Goal: Task Accomplishment & Management: Manage account settings

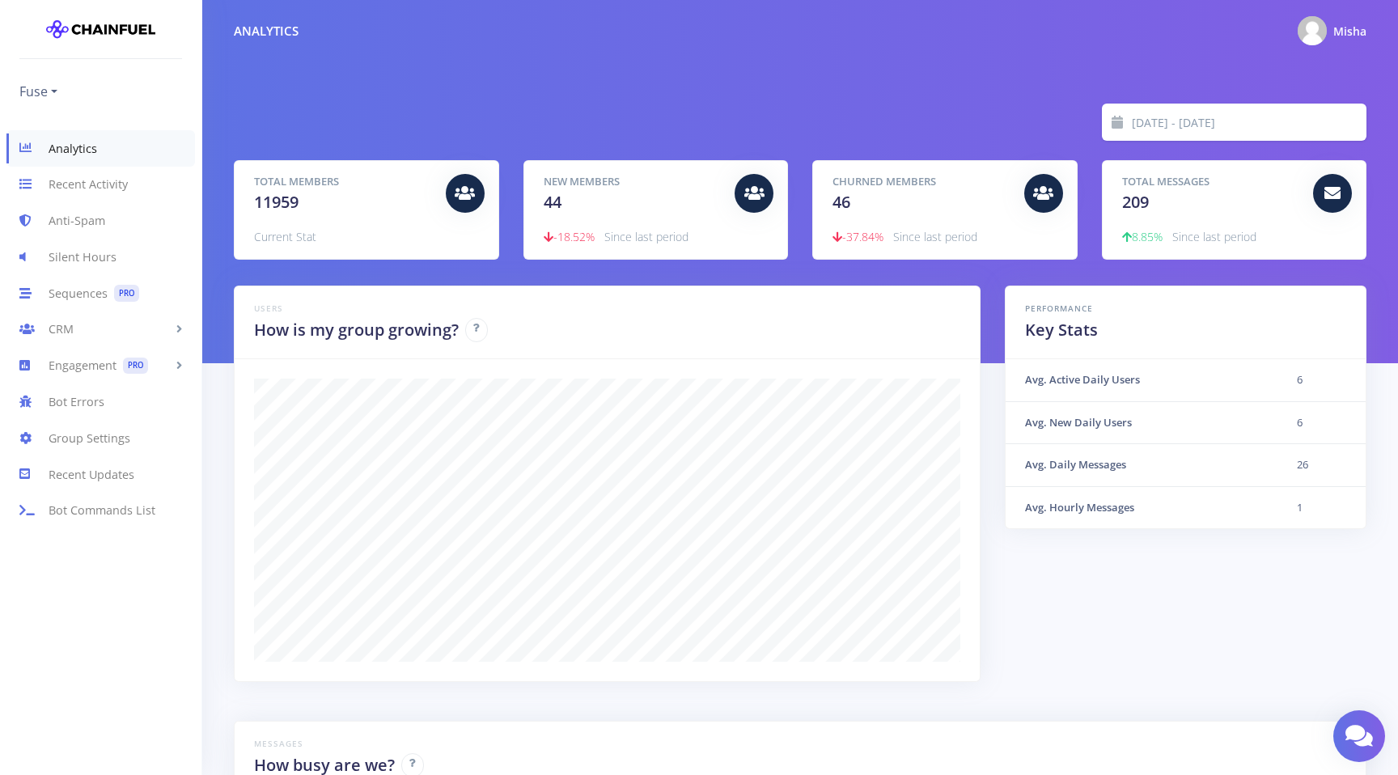
scroll to position [283, 1093]
click at [100, 441] on link "Group Settings" at bounding box center [101, 438] width 202 height 36
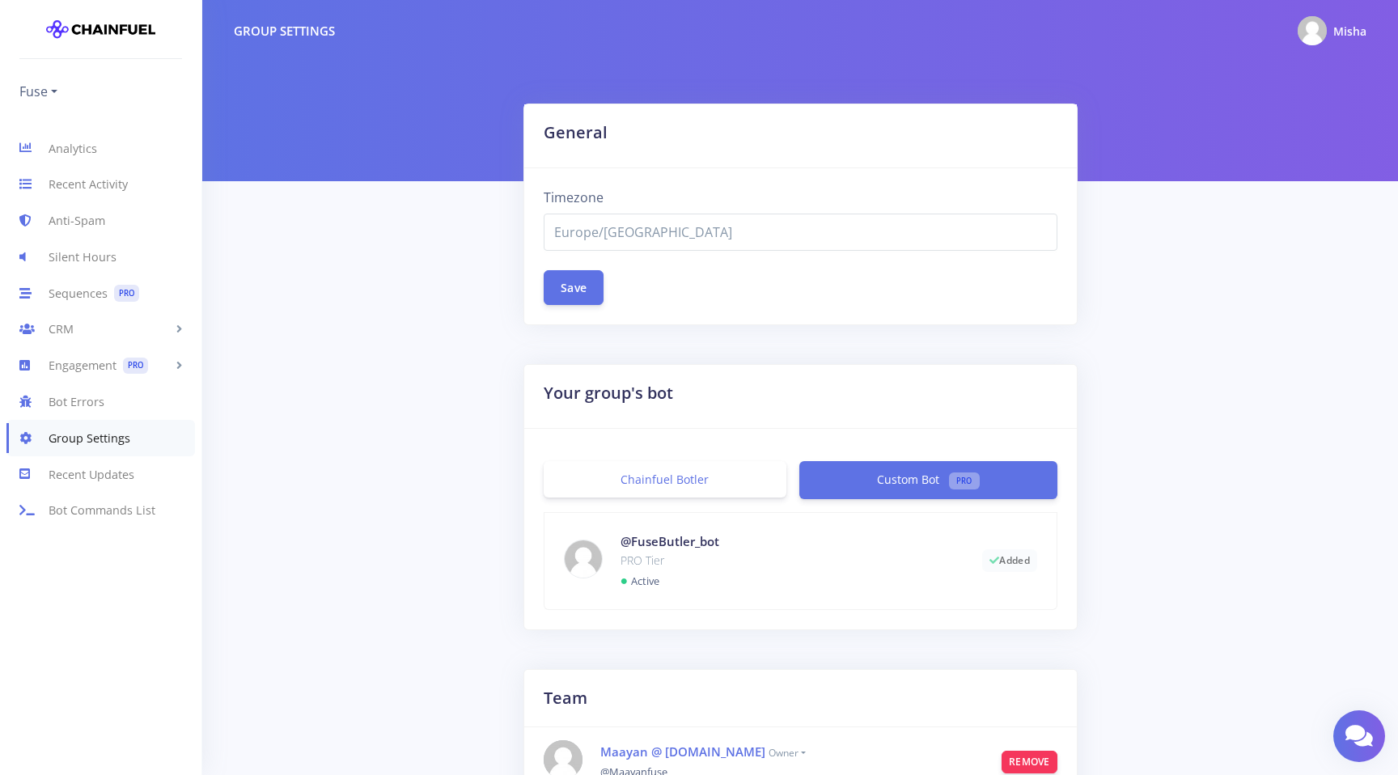
select select "Europe/Moscow"
click at [99, 371] on link "Engagement PRO" at bounding box center [101, 366] width 202 height 36
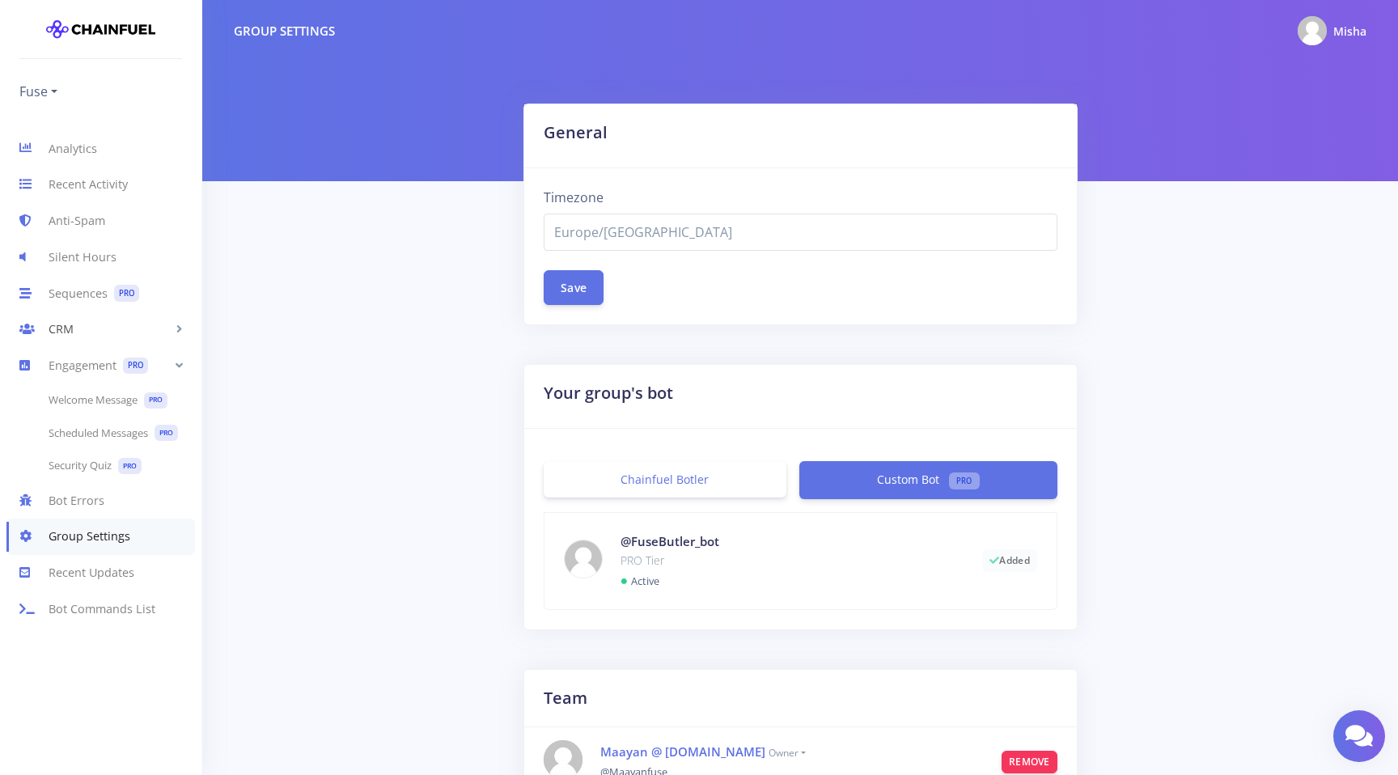
click at [92, 327] on link "CRM" at bounding box center [101, 330] width 202 height 36
click at [91, 286] on link "Sequences PRO" at bounding box center [101, 293] width 202 height 36
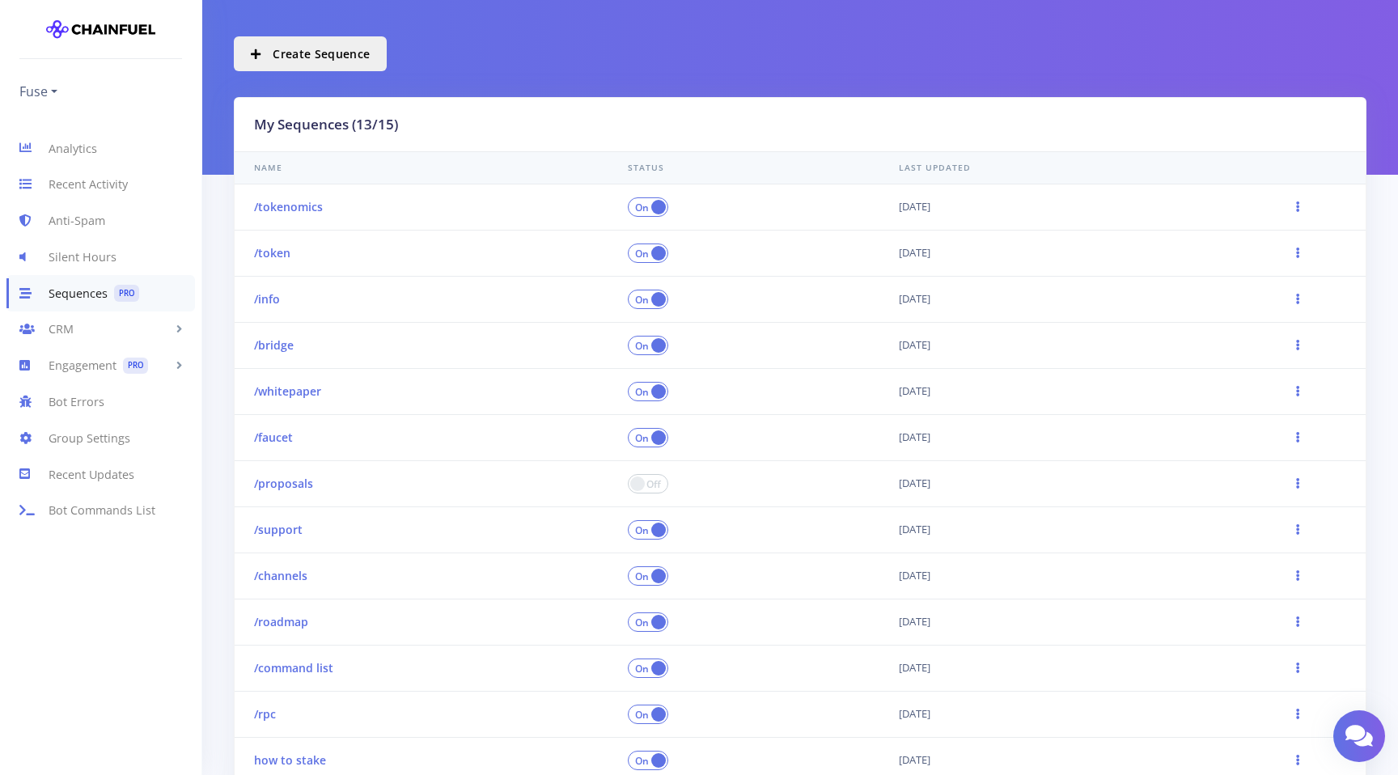
scroll to position [58, 0]
